Goal: Information Seeking & Learning: Learn about a topic

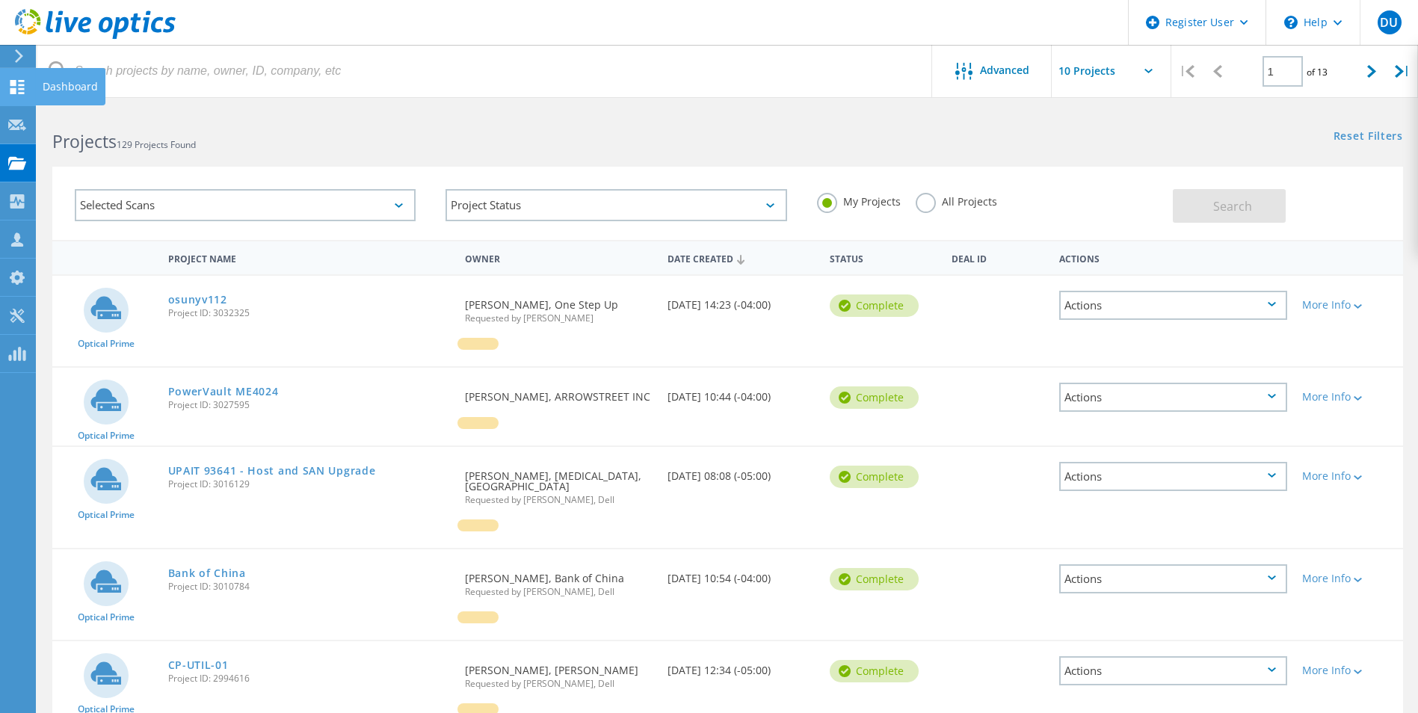
click at [17, 96] on div at bounding box center [17, 89] width 18 height 16
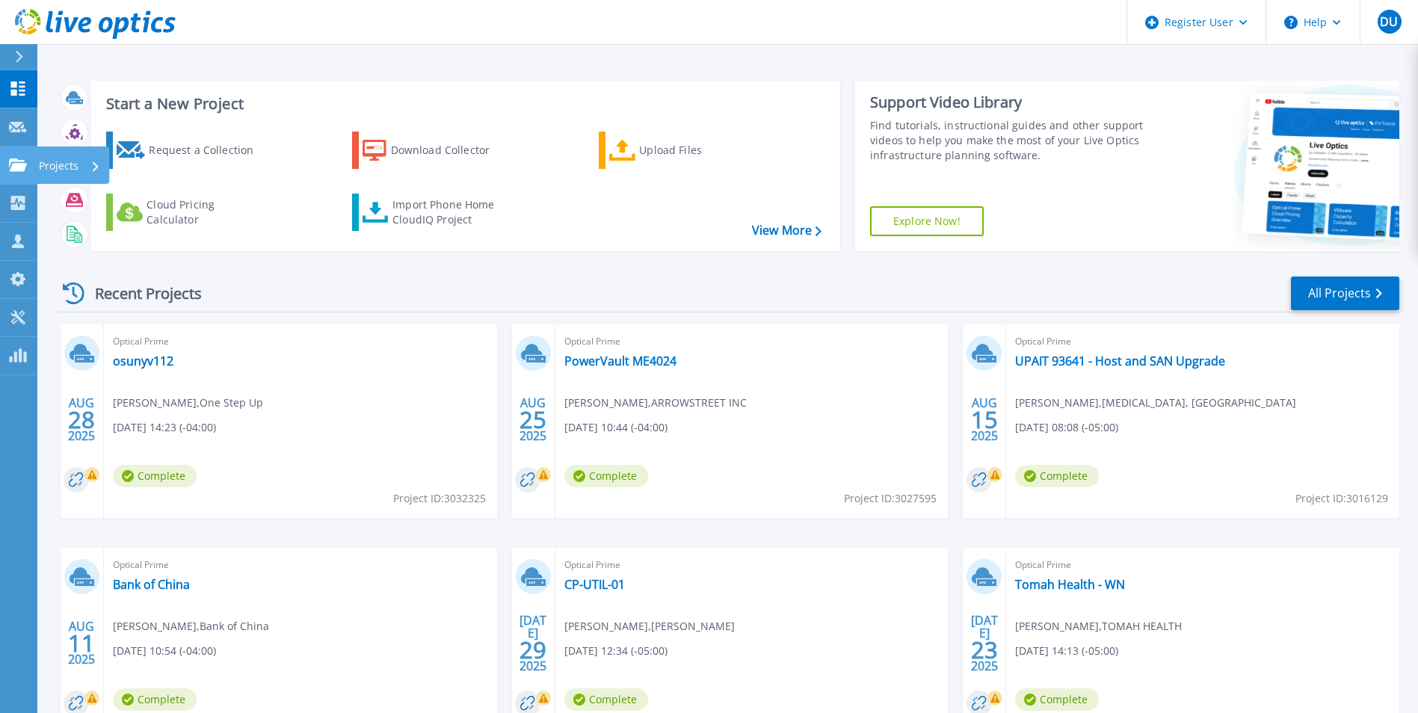
click at [12, 163] on icon at bounding box center [18, 164] width 18 height 13
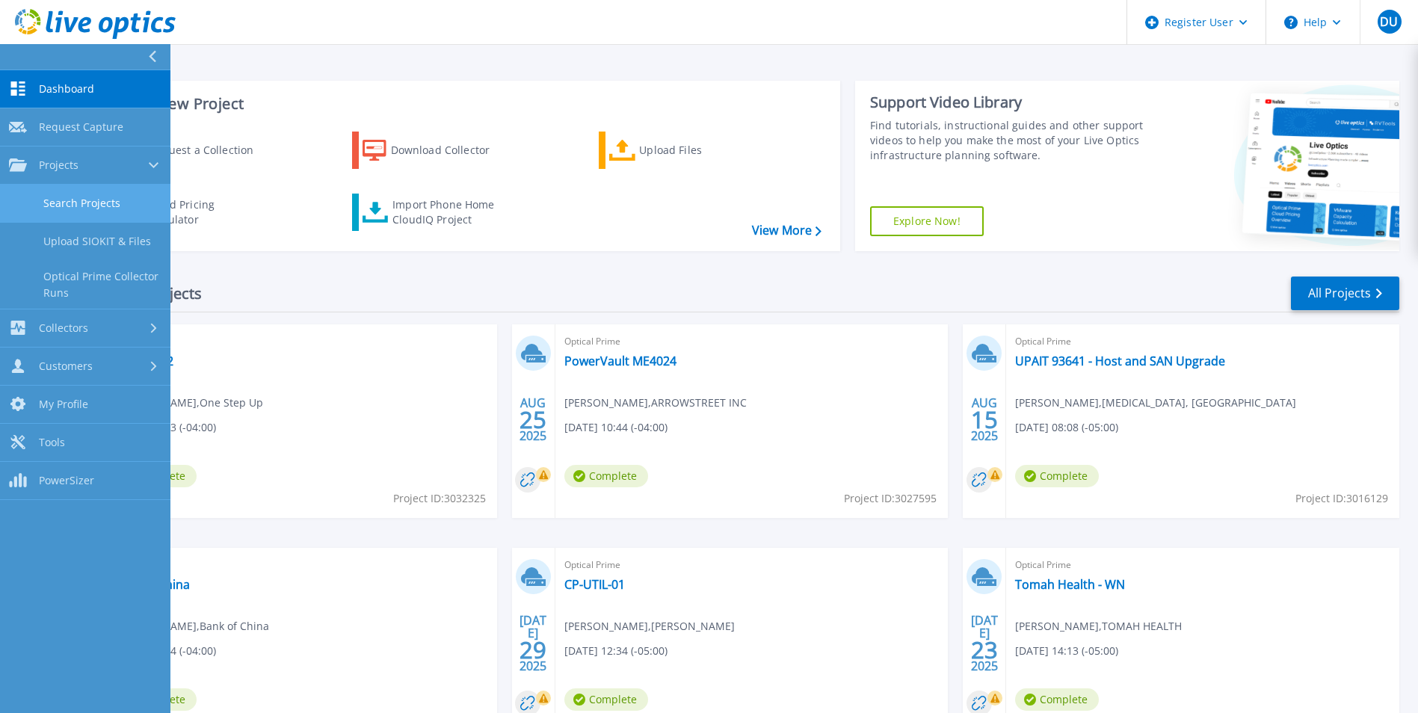
click at [94, 206] on link "Search Projects" at bounding box center [85, 204] width 170 height 38
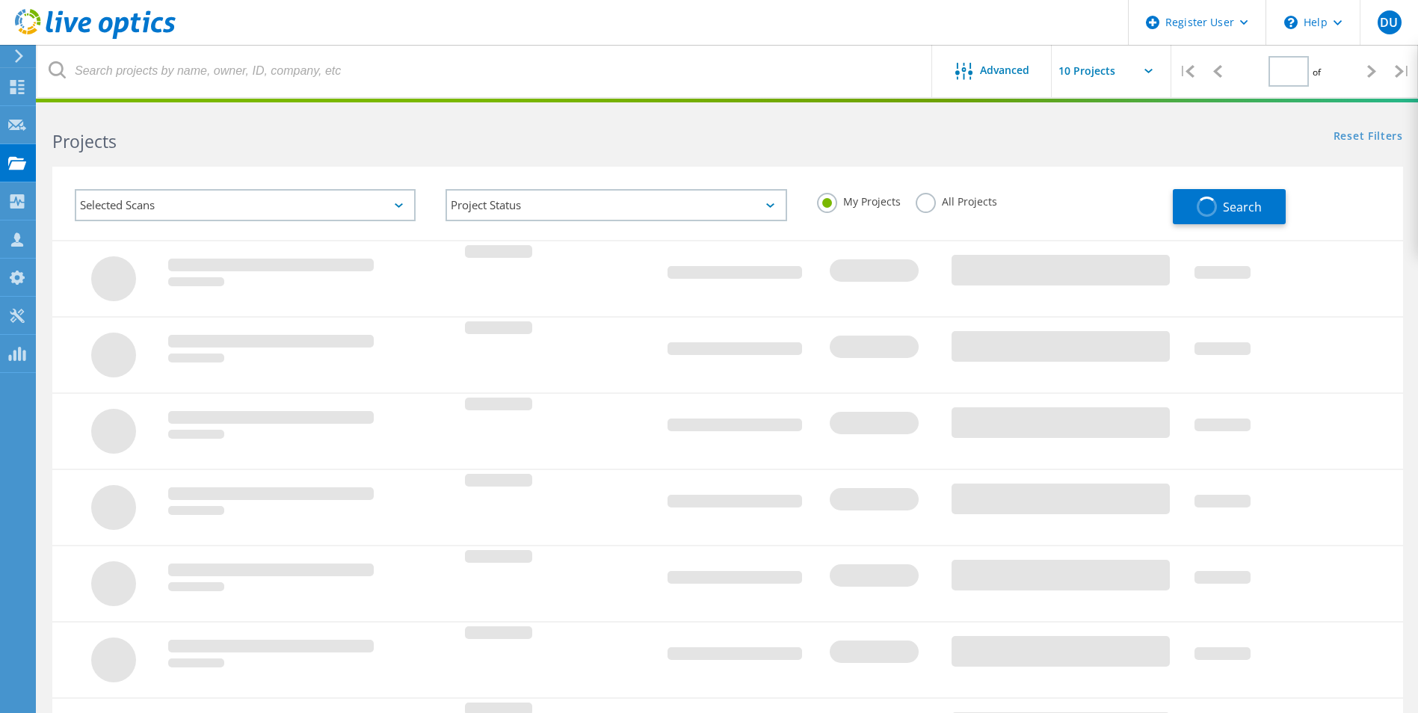
type input "1"
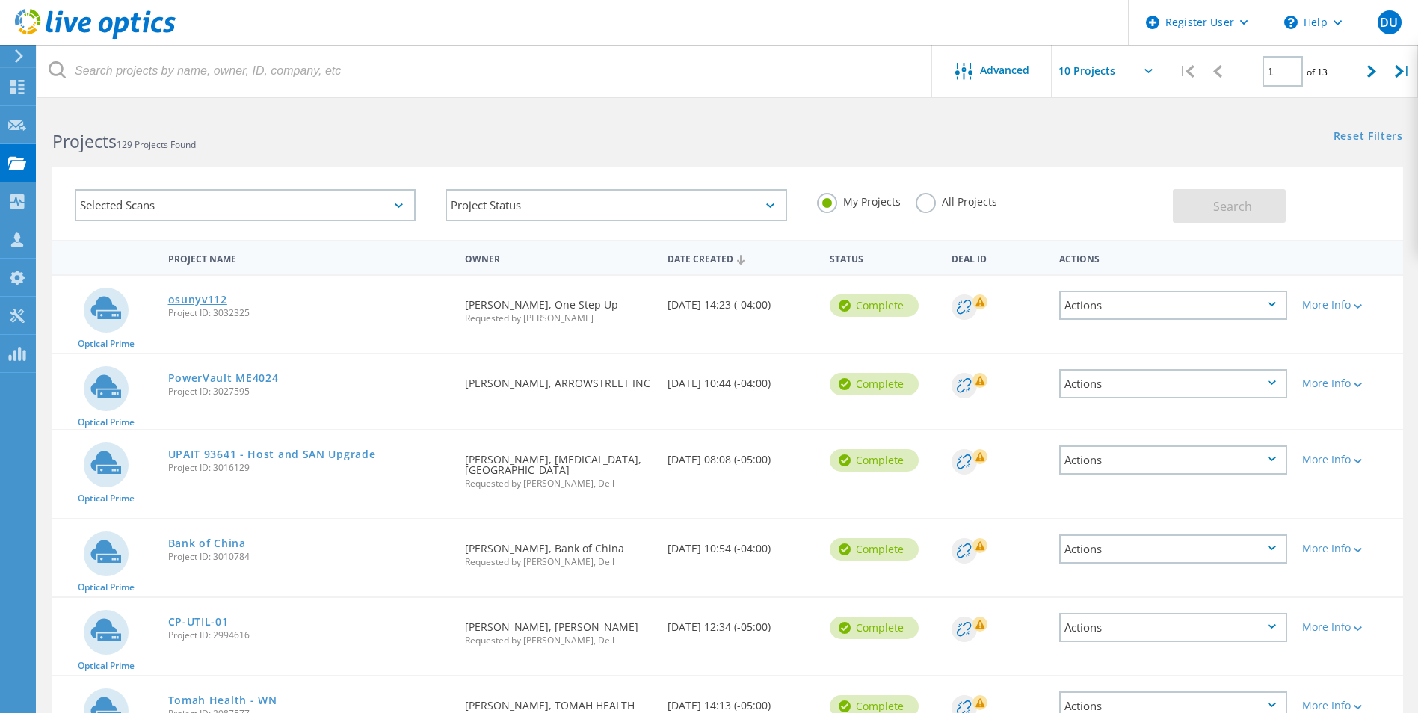
click at [180, 302] on link "osunyv112" at bounding box center [197, 300] width 59 height 10
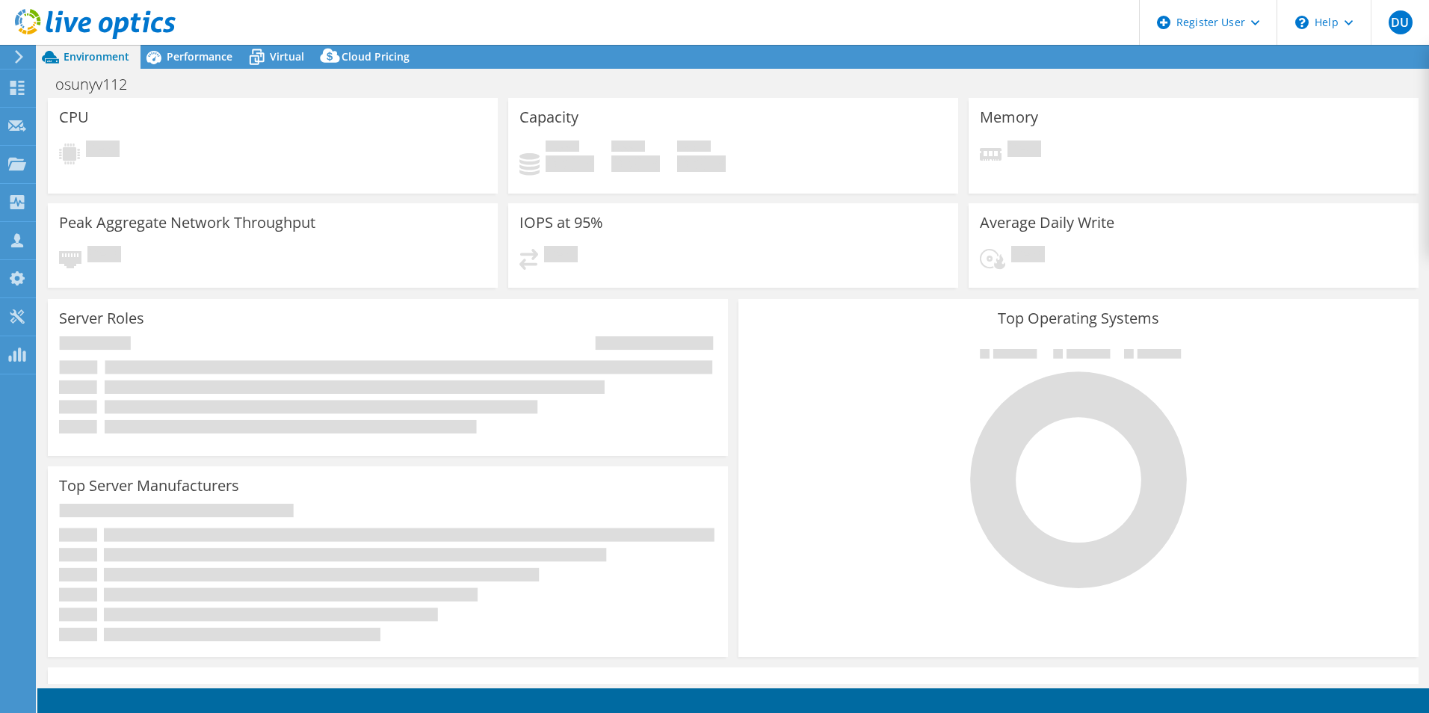
select select "USD"
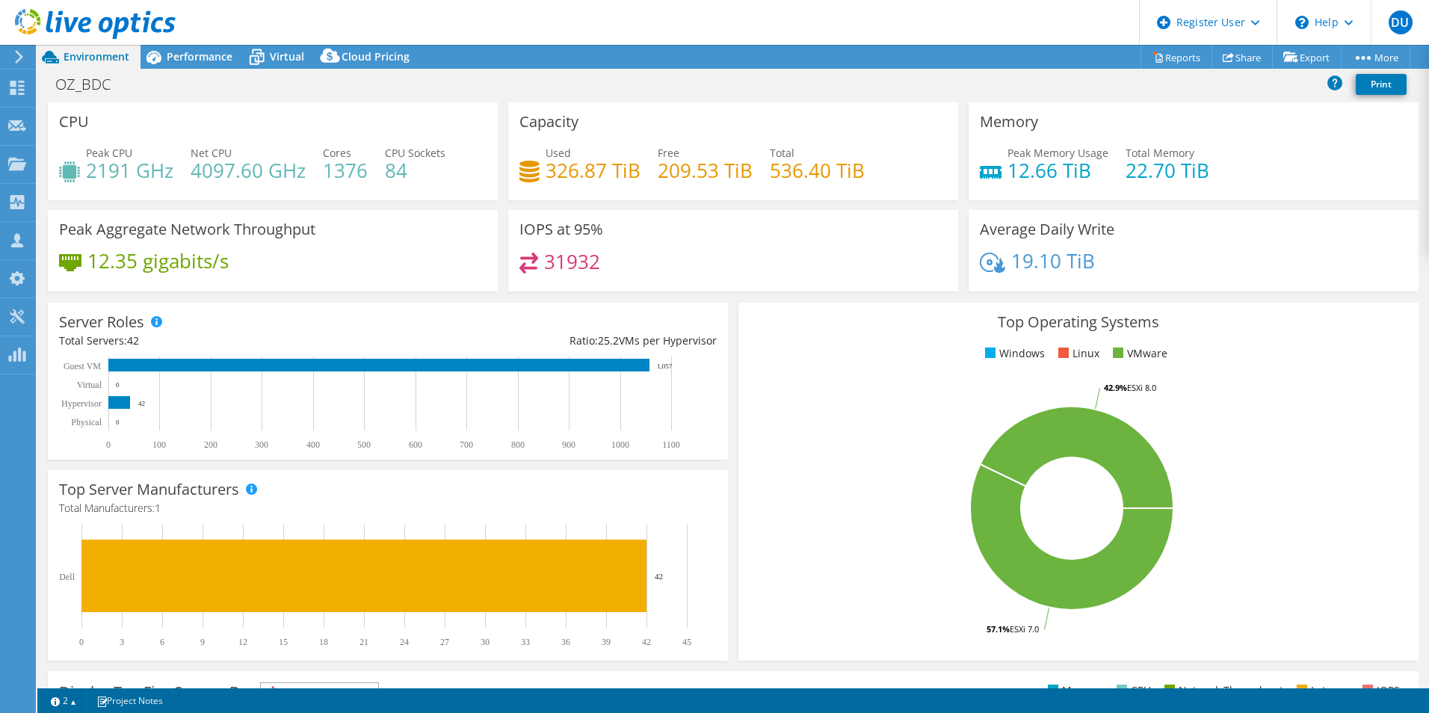
click at [820, 397] on rect at bounding box center [1072, 509] width 644 height 262
click at [183, 49] on div "Performance" at bounding box center [192, 57] width 103 height 24
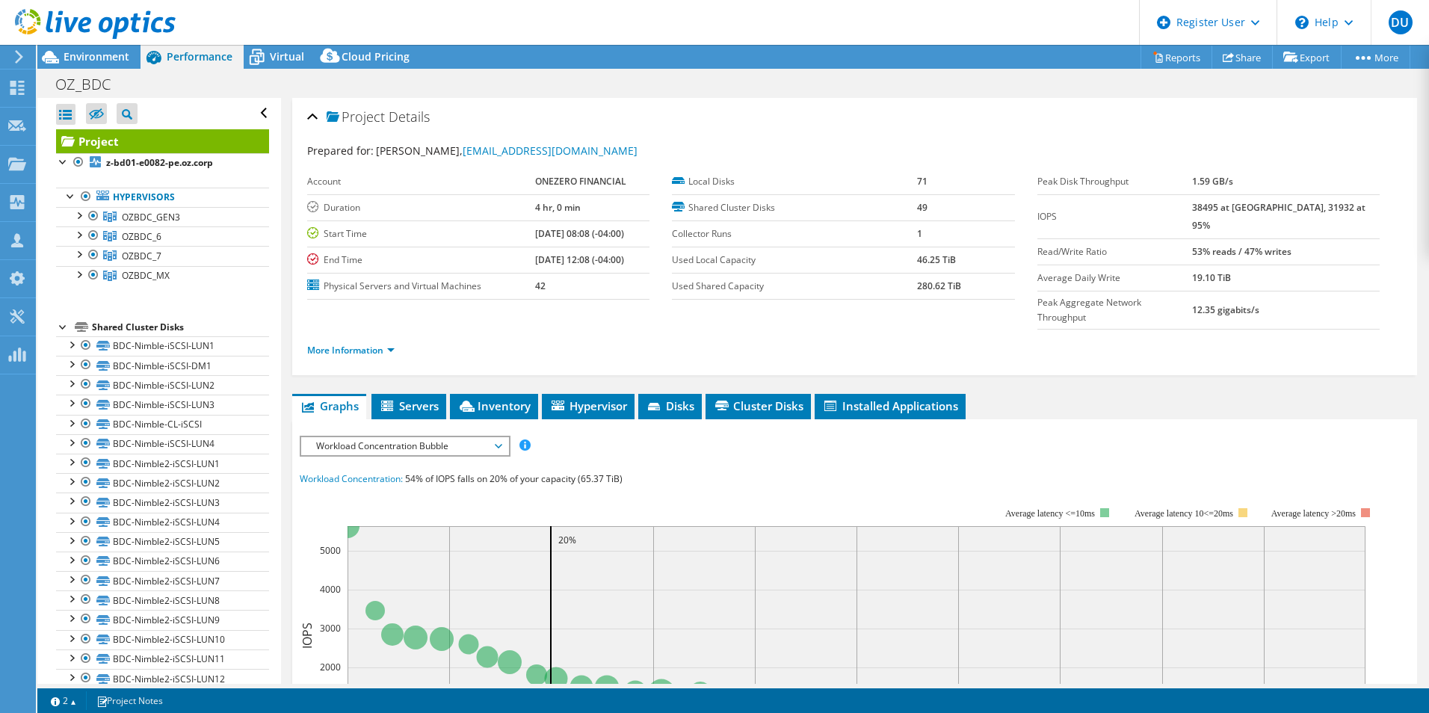
drag, startPoint x: 102, startPoint y: 58, endPoint x: 274, endPoint y: 100, distance: 177.9
click at [102, 58] on span "Environment" at bounding box center [97, 56] width 66 height 14
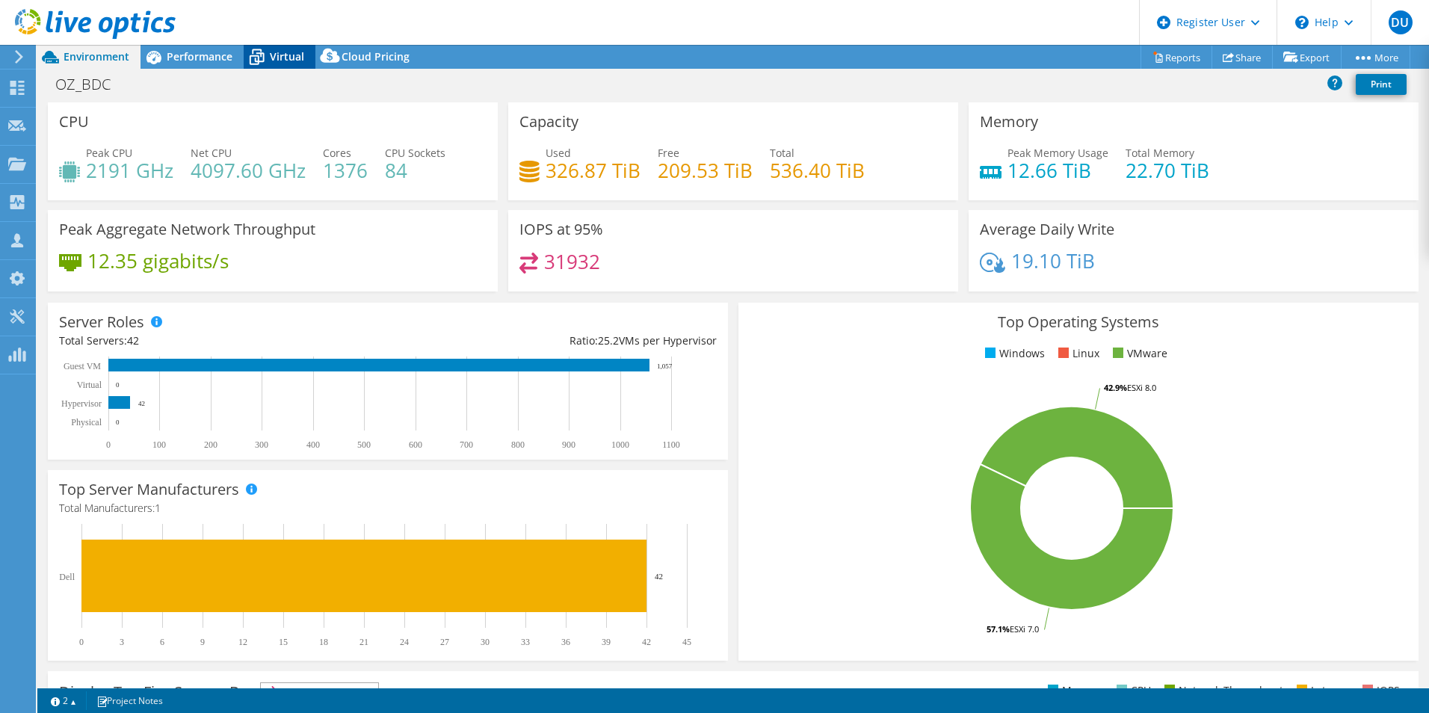
click at [284, 59] on span "Virtual" at bounding box center [287, 56] width 34 height 14
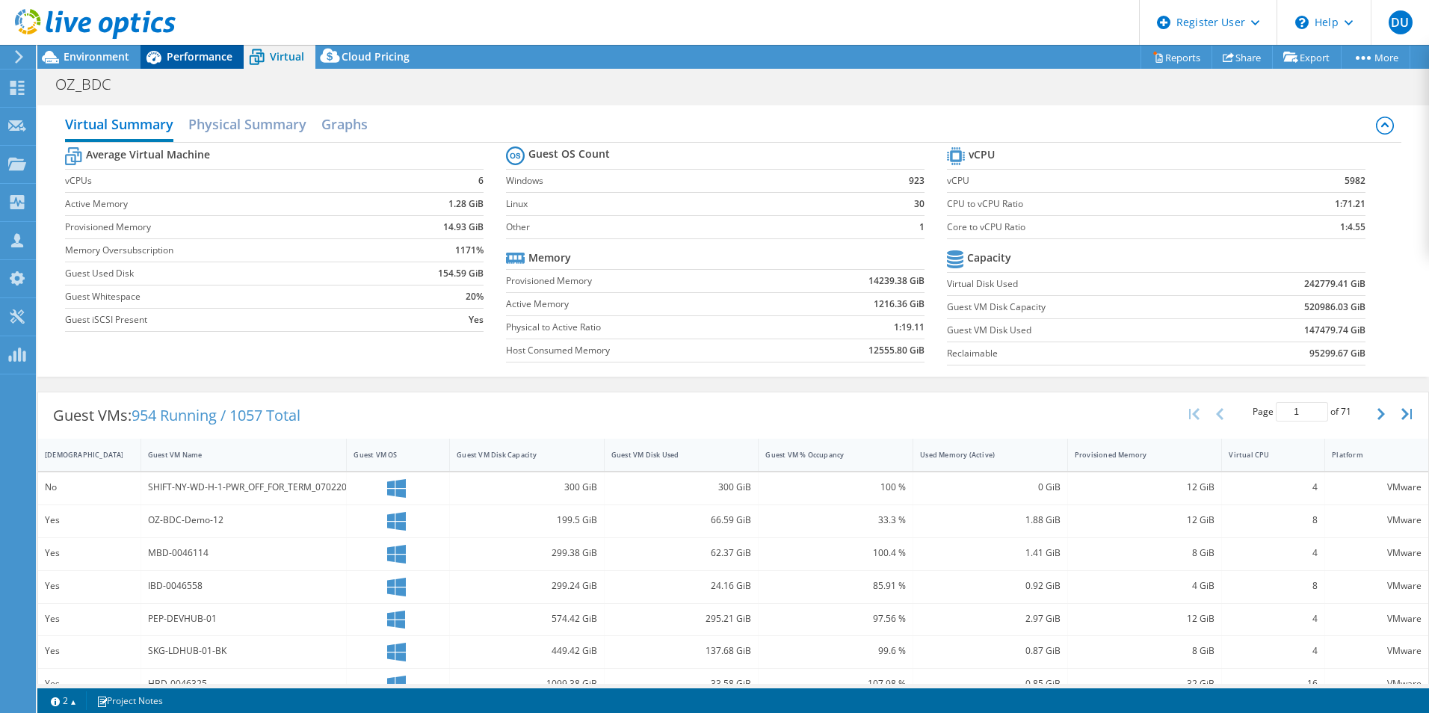
click at [203, 57] on span "Performance" at bounding box center [200, 56] width 66 height 14
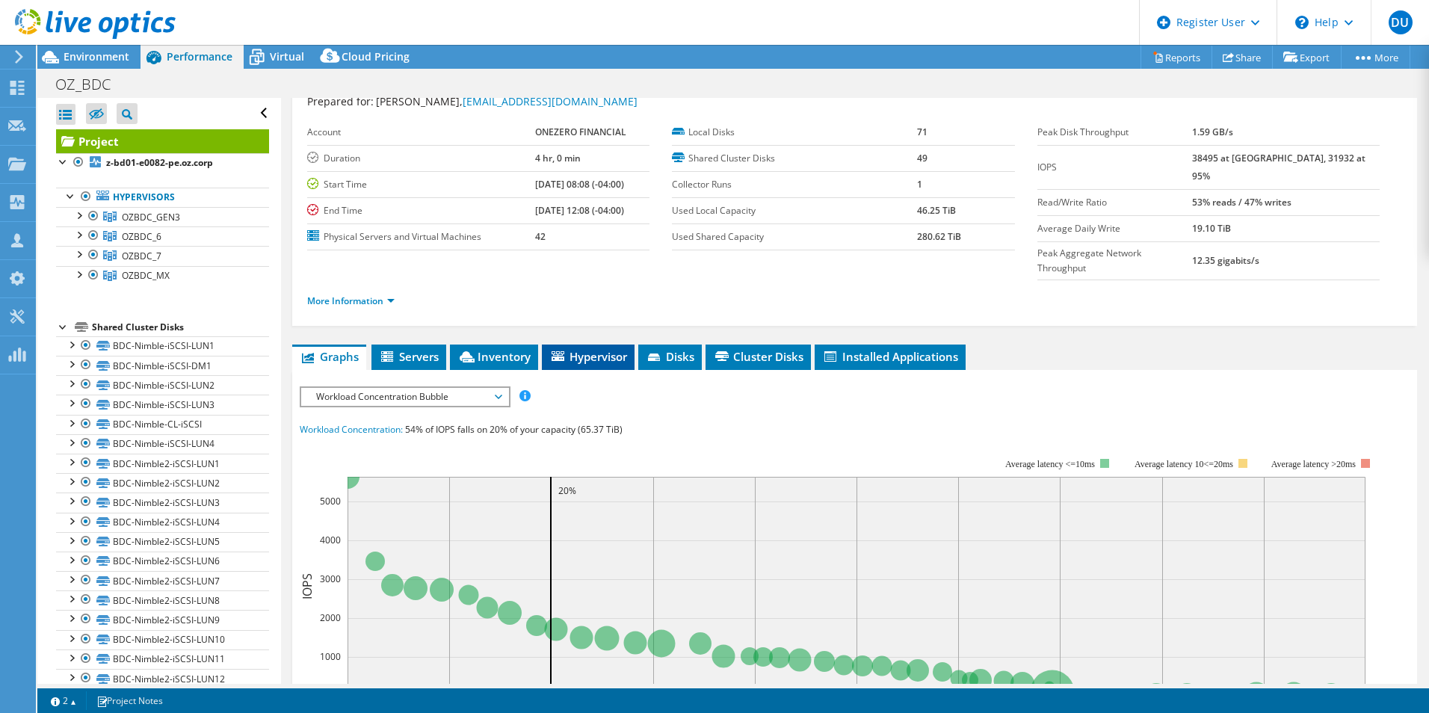
scroll to position [75, 0]
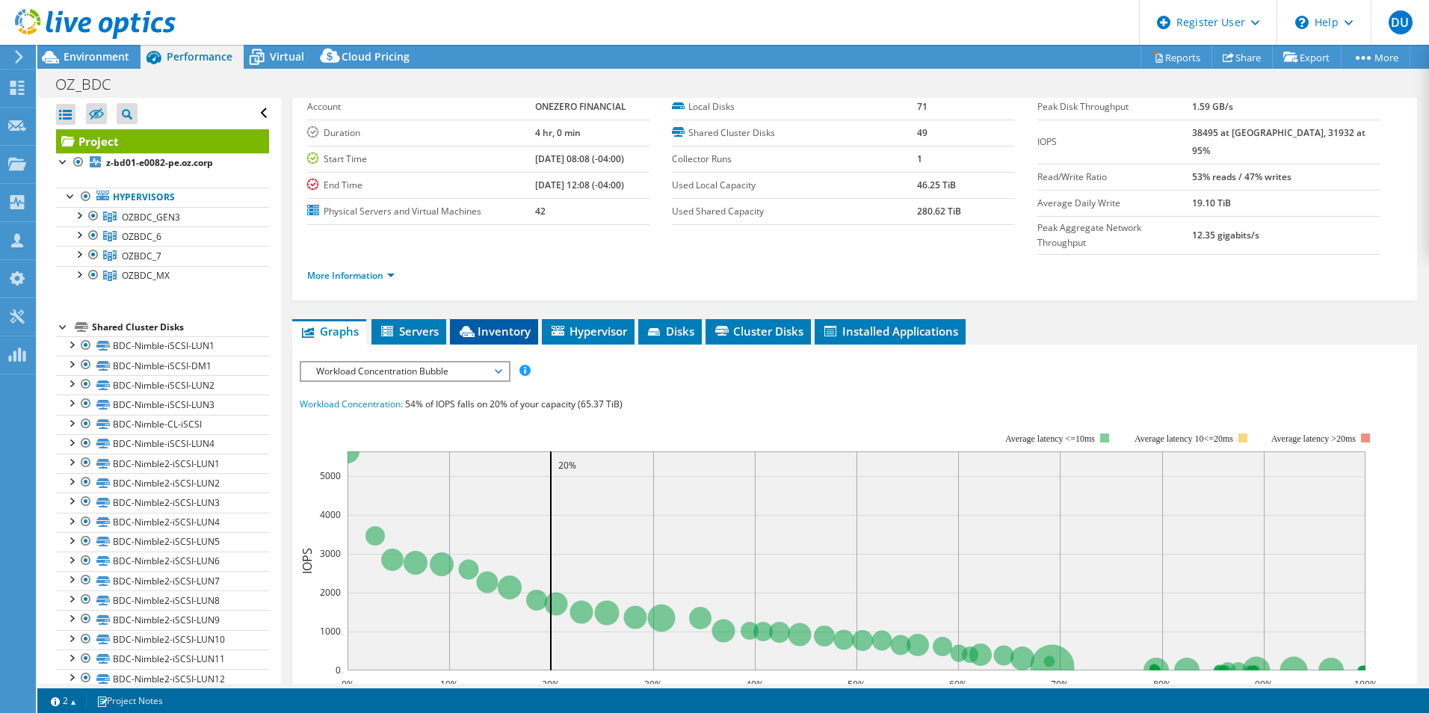
click at [473, 324] on span "Inventory" at bounding box center [494, 331] width 73 height 15
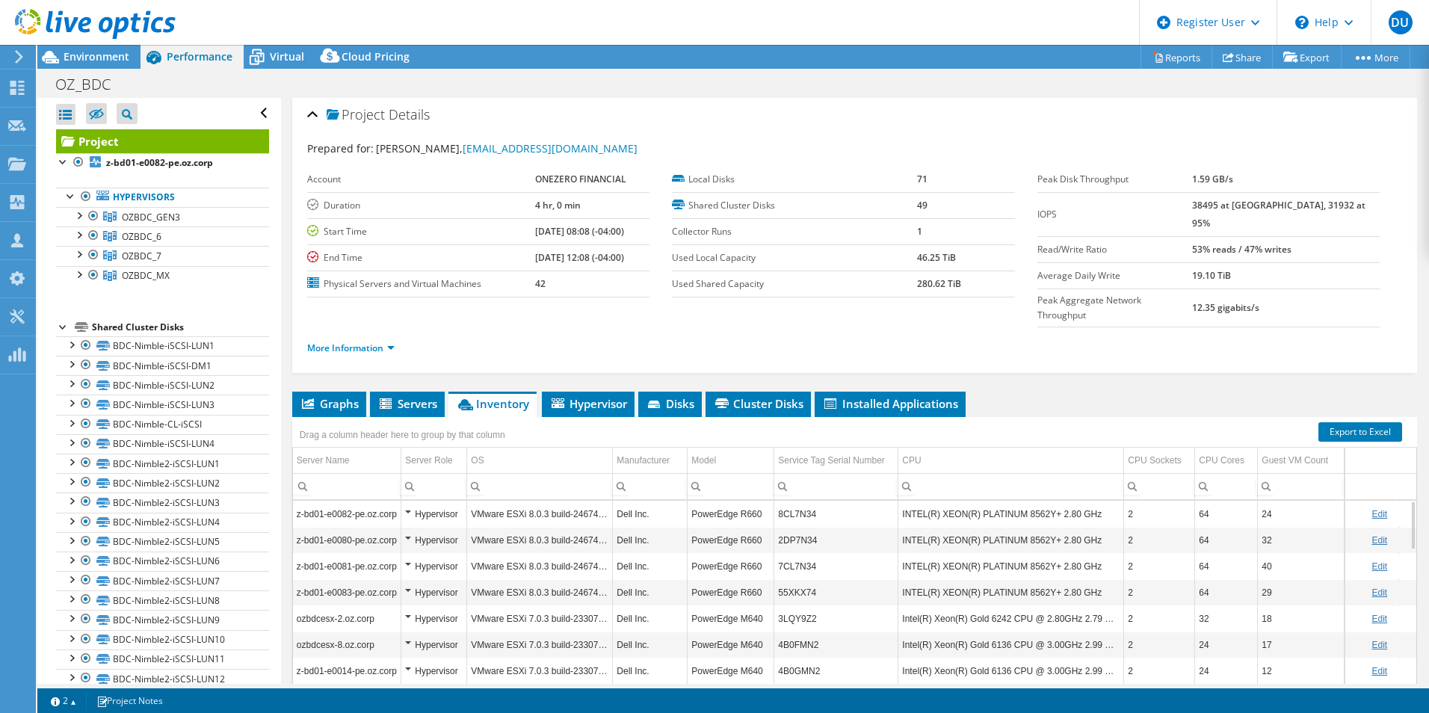
scroll to position [0, 0]
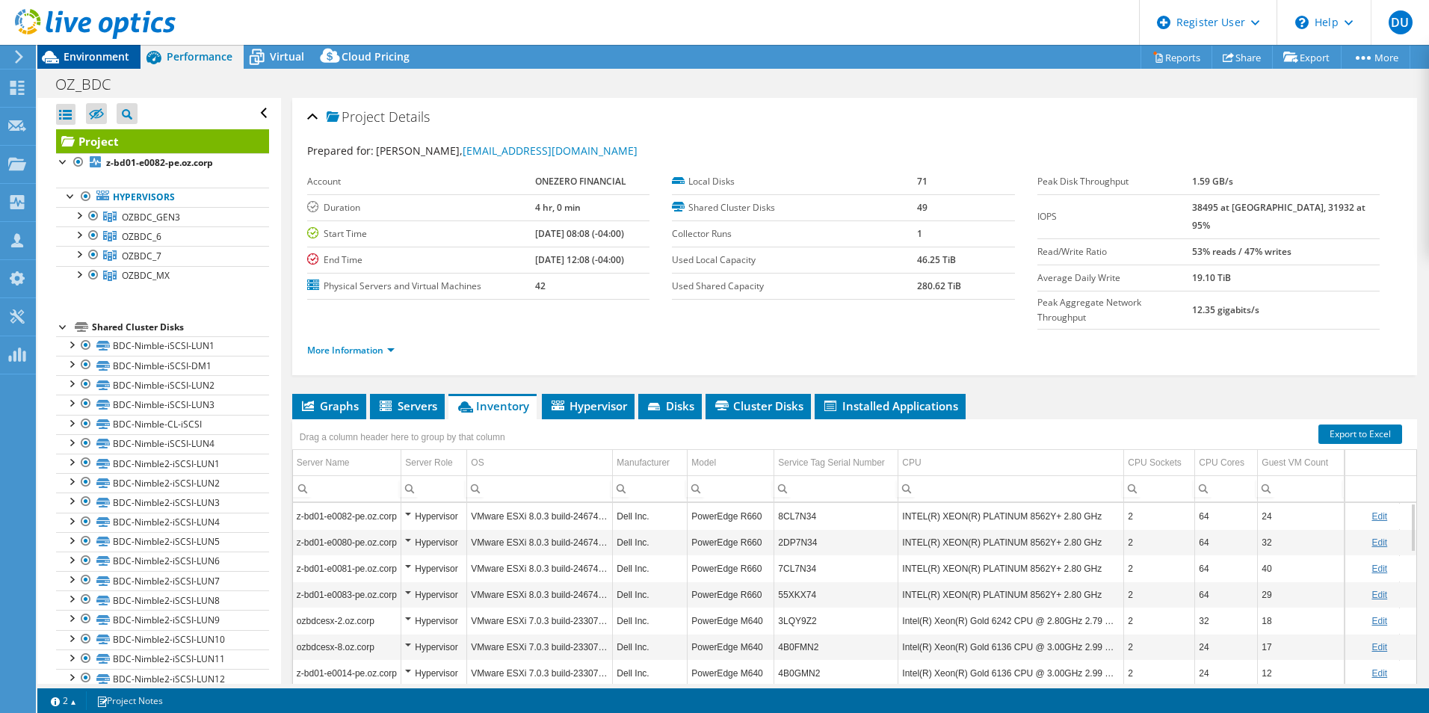
click at [81, 51] on span "Environment" at bounding box center [97, 56] width 66 height 14
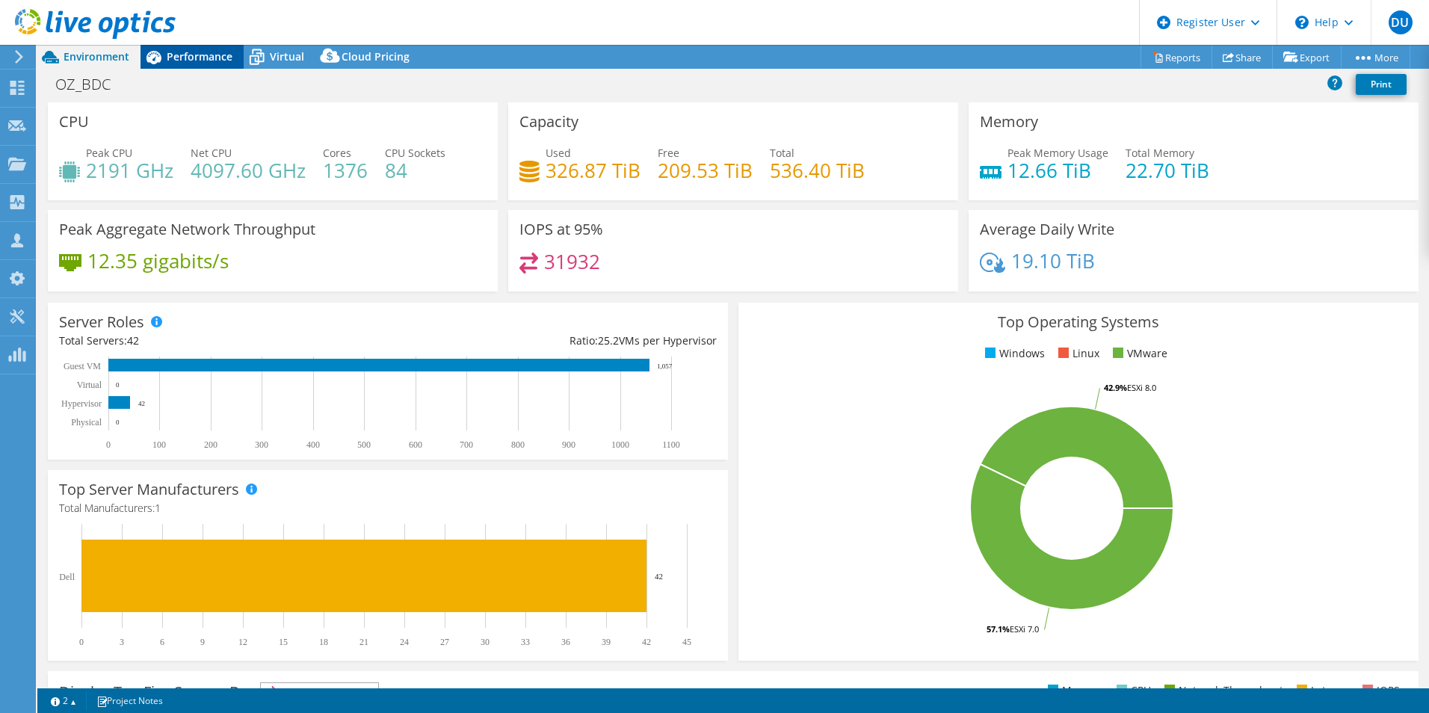
click at [212, 57] on span "Performance" at bounding box center [200, 56] width 66 height 14
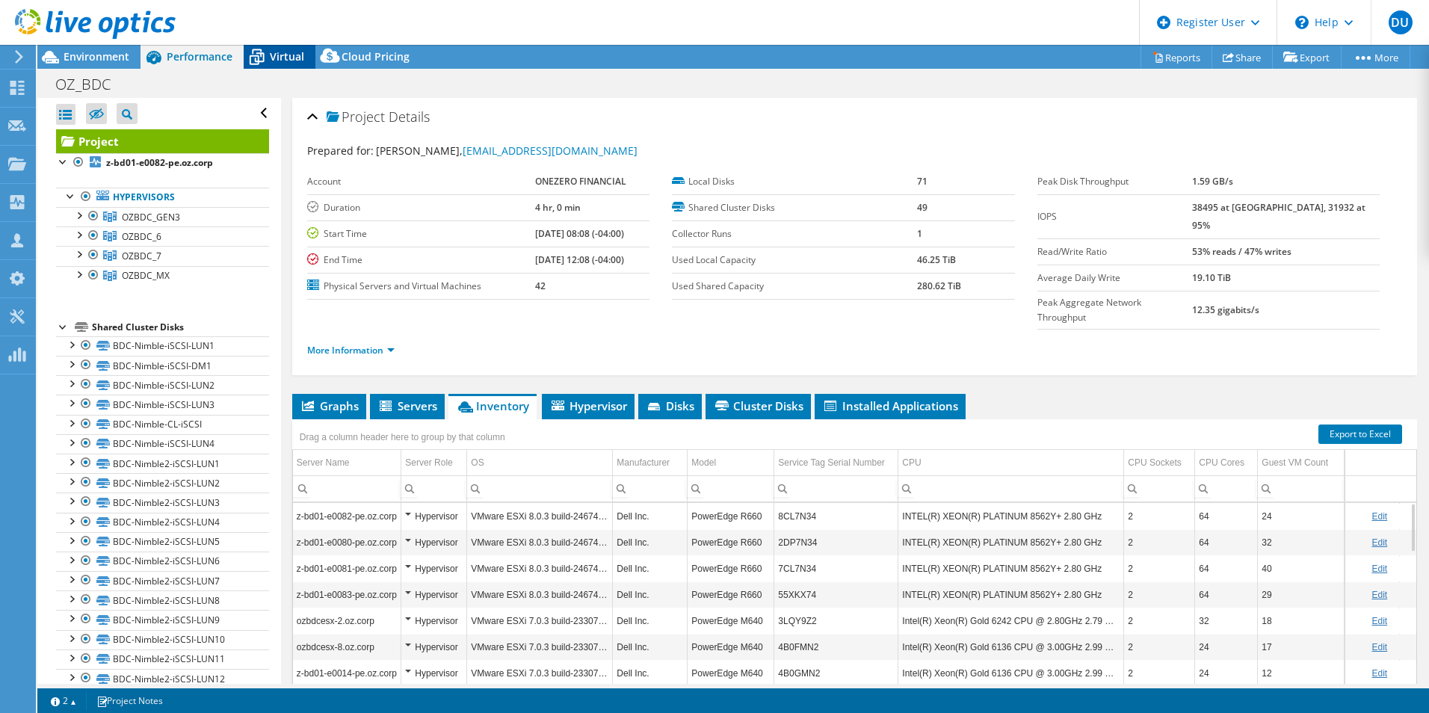
click at [302, 51] on span "Virtual" at bounding box center [287, 56] width 34 height 14
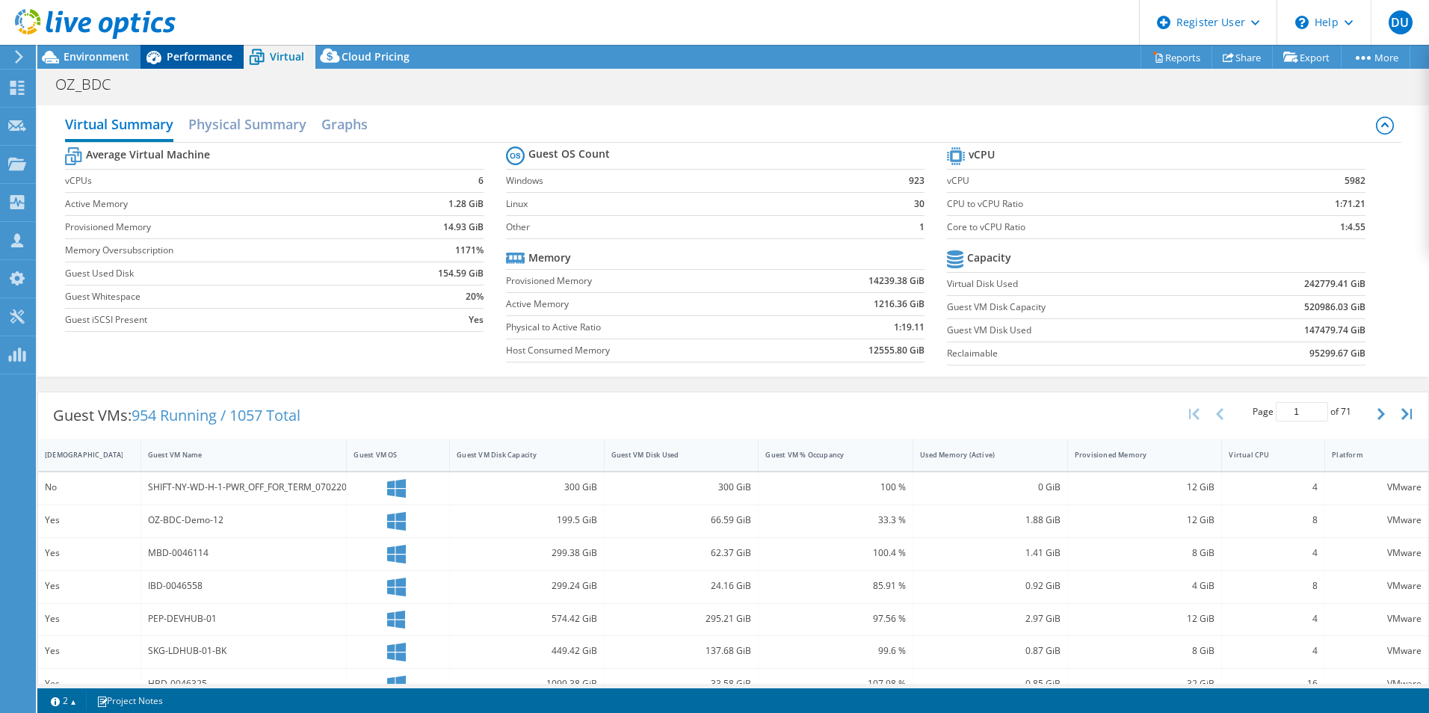
click at [163, 50] on icon at bounding box center [154, 57] width 26 height 26
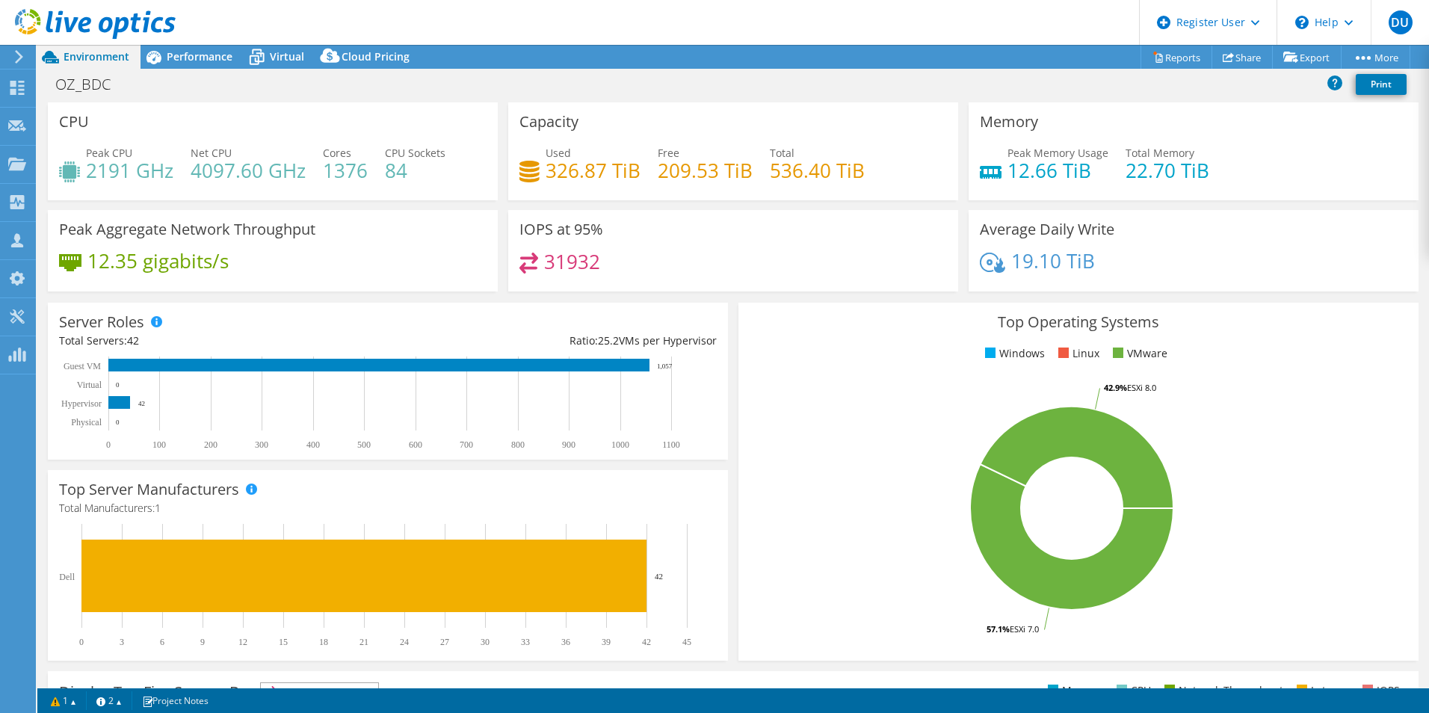
select select "USD"
